Goal: Task Accomplishment & Management: Manage account settings

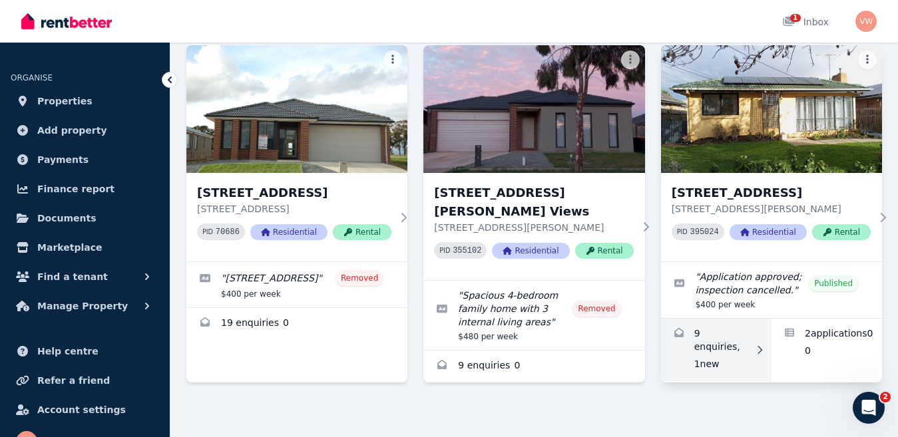
click at [713, 352] on link "Enquiries for 181 Centenary Ave, Melton" at bounding box center [716, 350] width 111 height 63
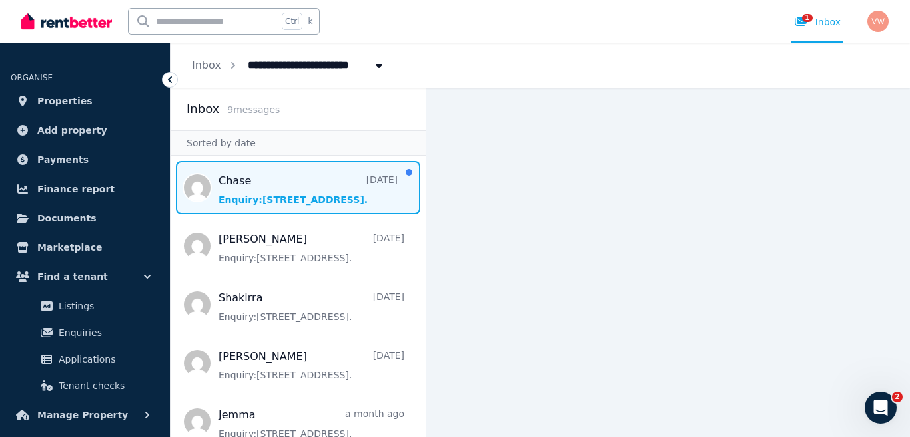
click at [275, 189] on span "Message list" at bounding box center [297, 187] width 255 height 53
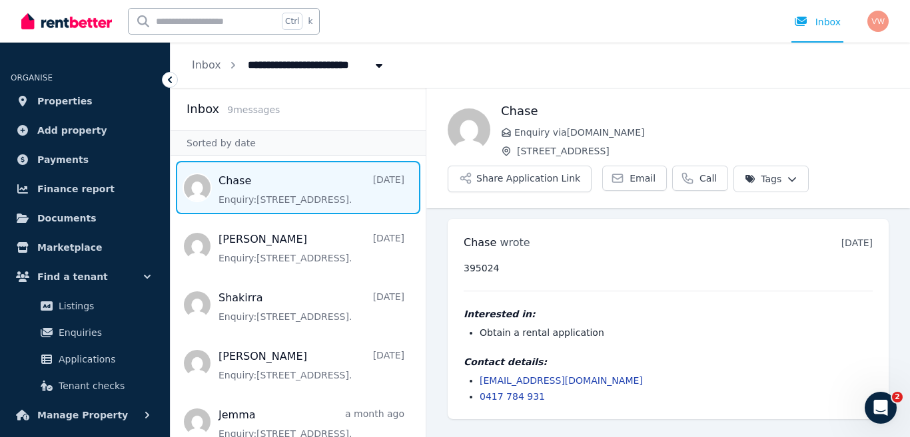
click at [782, 354] on div "395024 Interested in: Obtain a rental application Contact details: chasewookey1…" at bounding box center [667, 333] width 409 height 142
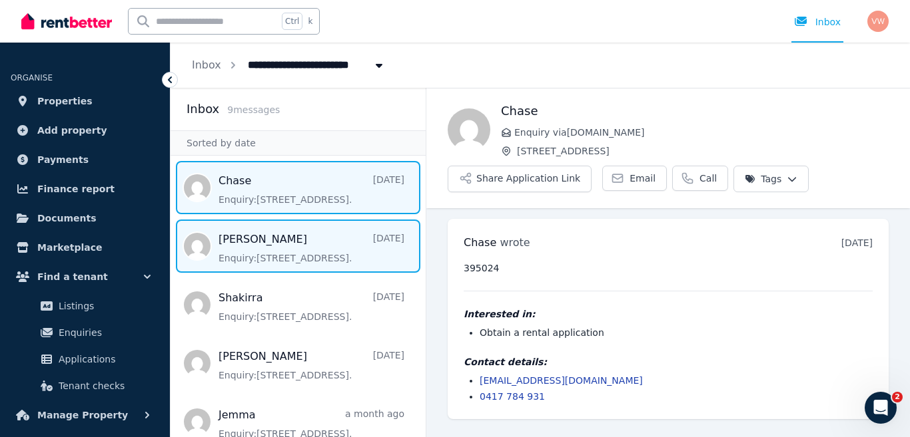
click at [292, 252] on span "Message list" at bounding box center [297, 246] width 255 height 53
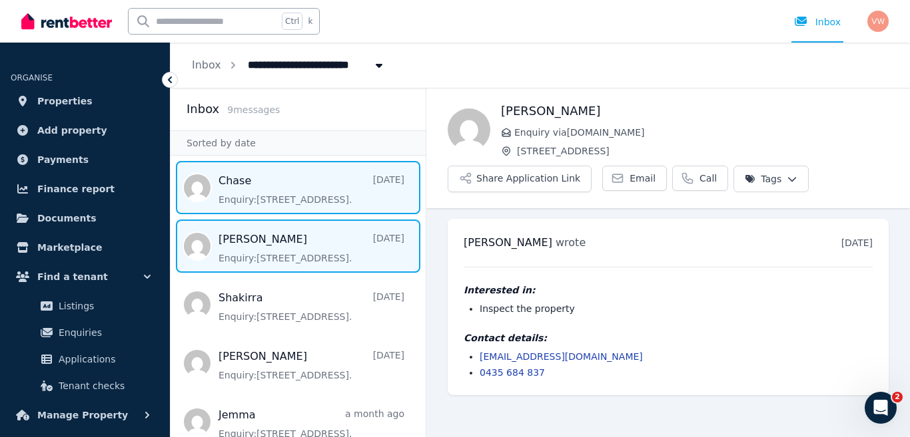
click at [269, 184] on span "Message list" at bounding box center [297, 187] width 255 height 53
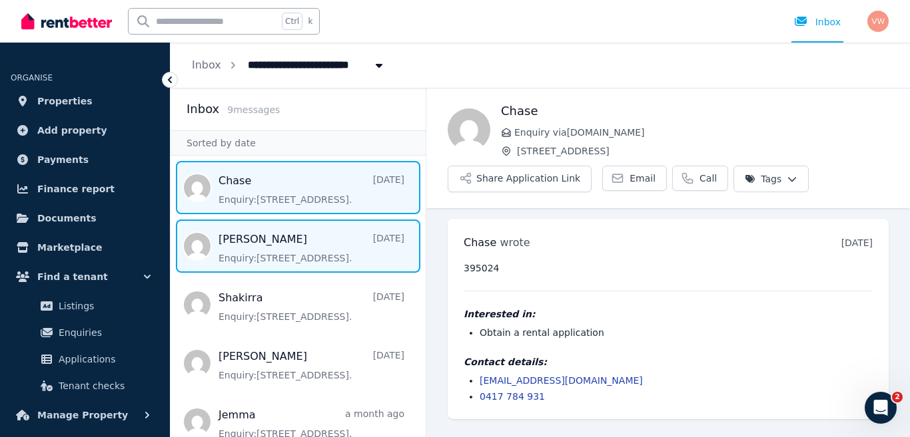
click at [252, 245] on span "Message list" at bounding box center [297, 246] width 255 height 53
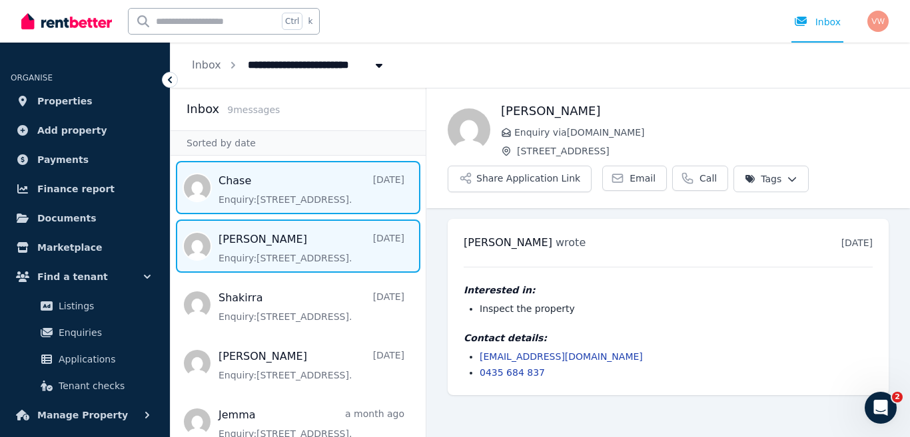
click at [254, 189] on span "Message list" at bounding box center [297, 187] width 255 height 53
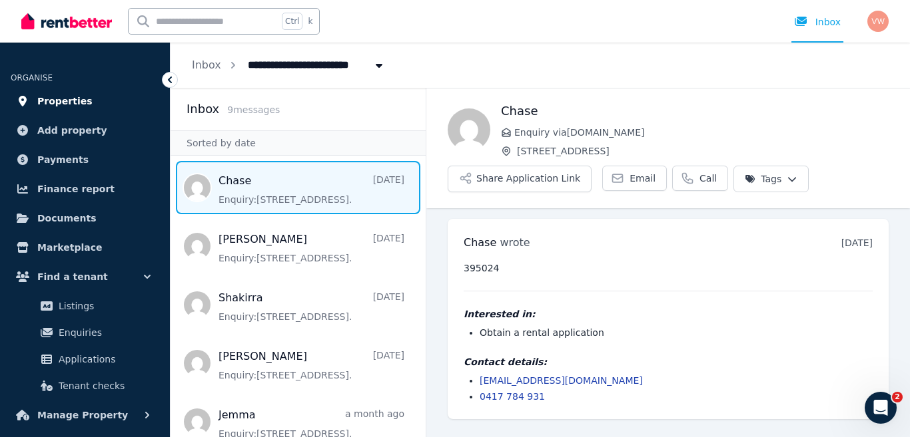
click at [73, 105] on span "Properties" at bounding box center [64, 101] width 55 height 16
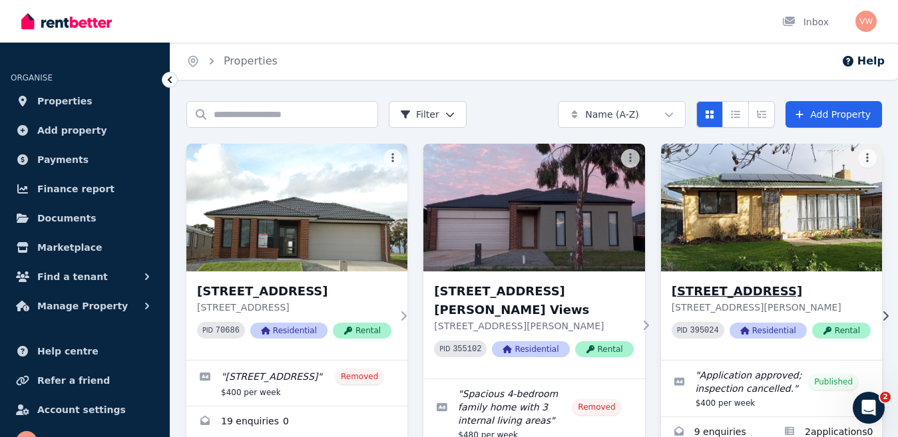
click at [728, 216] on img at bounding box center [771, 208] width 232 height 135
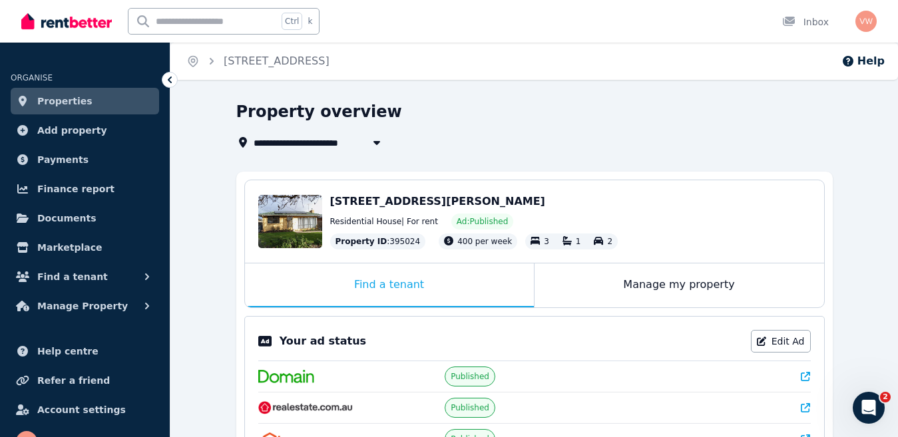
scroll to position [119, 0]
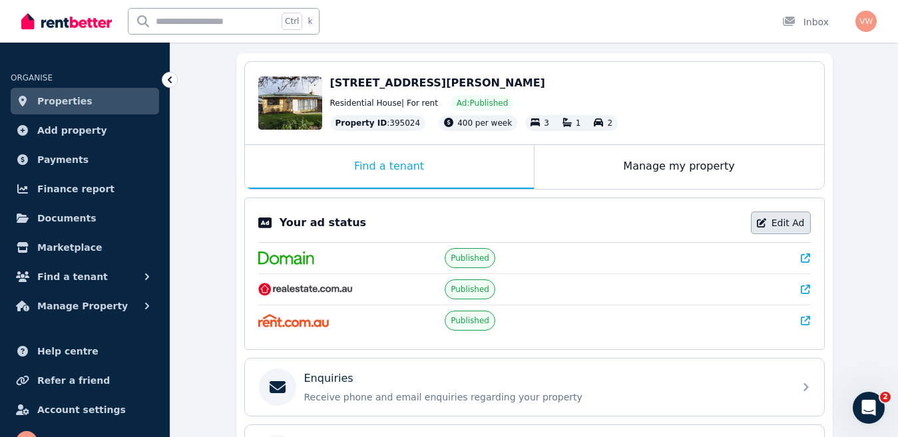
click at [784, 224] on link "Edit Ad" at bounding box center [781, 223] width 60 height 23
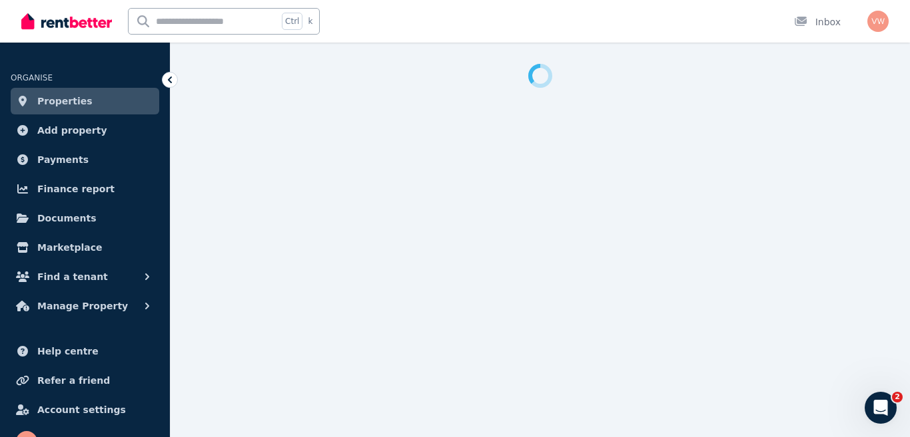
select select "**********"
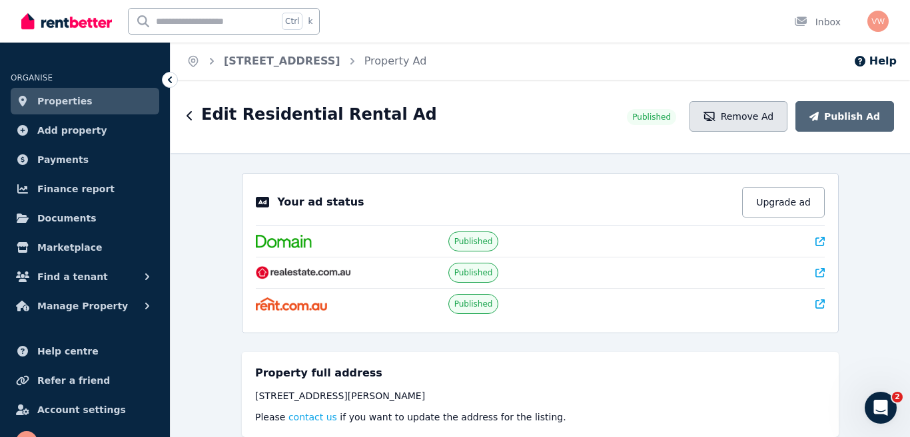
click at [755, 115] on button "Remove Ad" at bounding box center [738, 116] width 98 height 31
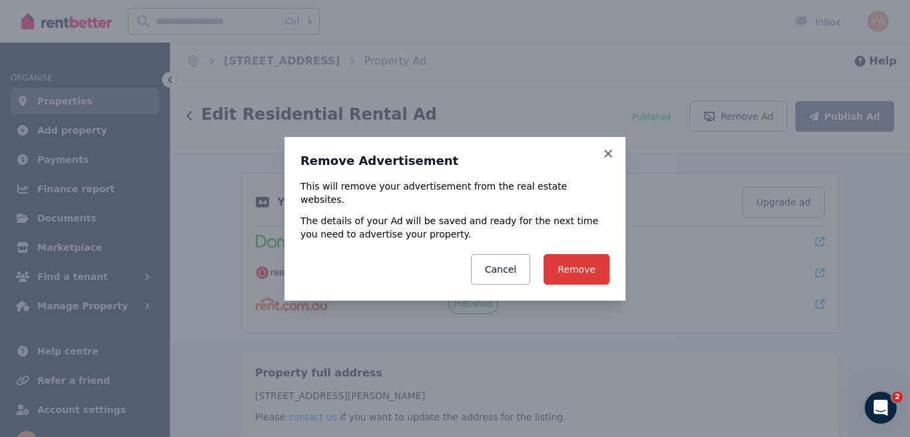
click at [572, 266] on button "Remove" at bounding box center [576, 269] width 66 height 31
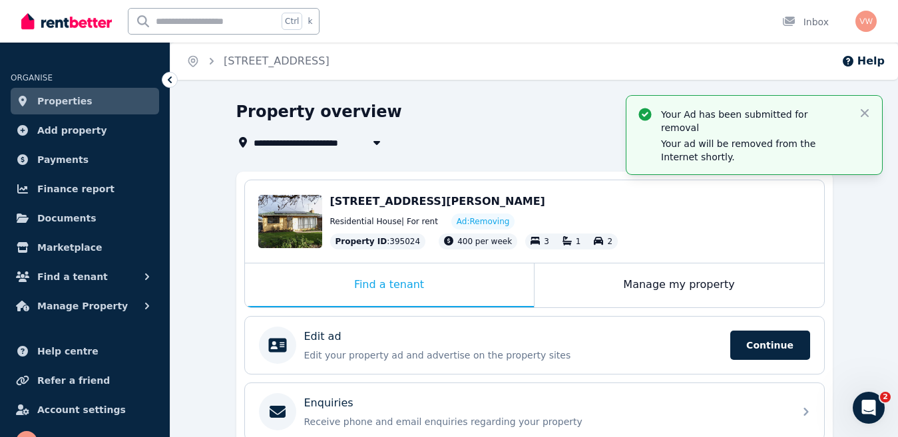
click at [47, 100] on span "Properties" at bounding box center [64, 101] width 55 height 16
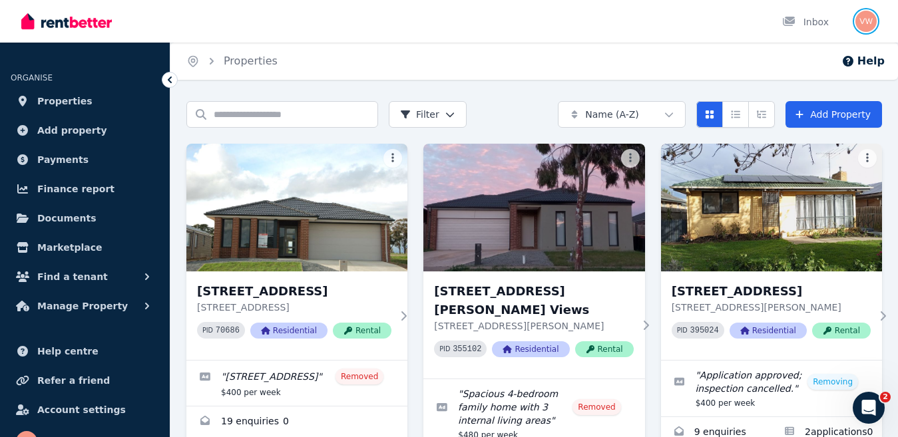
click at [864, 21] on img "button" at bounding box center [866, 21] width 21 height 21
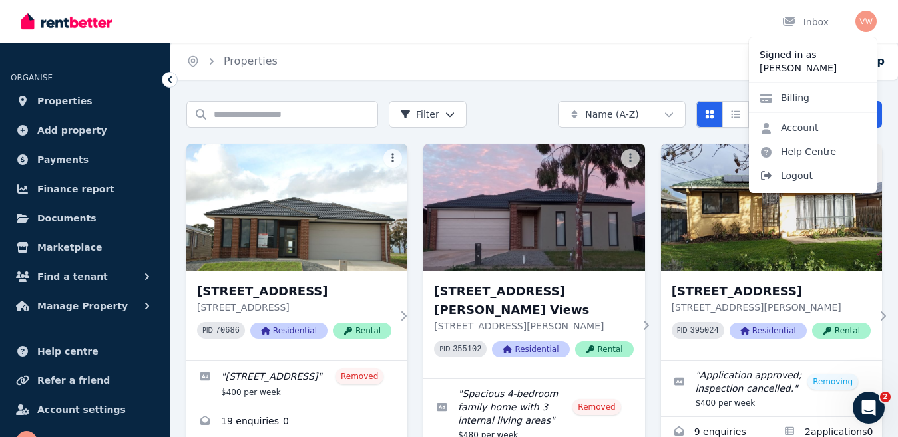
click at [819, 184] on span "Logout" at bounding box center [813, 176] width 128 height 24
